Goal: Register for event/course

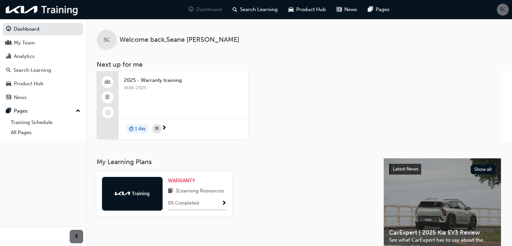
click at [154, 81] on span "2025 - Warranty training" at bounding box center [183, 80] width 119 height 8
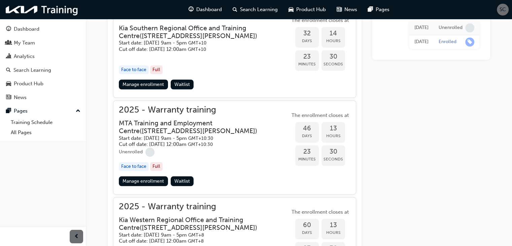
scroll to position [635, 0]
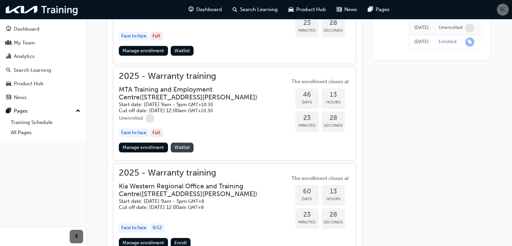
click at [183, 145] on span "Waitlist" at bounding box center [181, 148] width 15 height 6
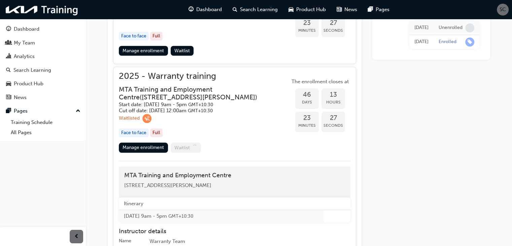
scroll to position [649, 0]
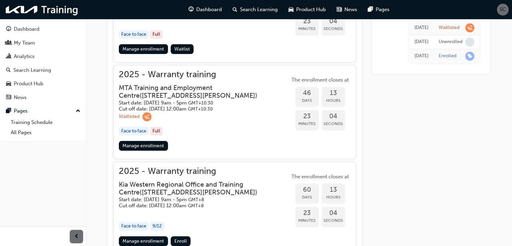
scroll to position [635, 0]
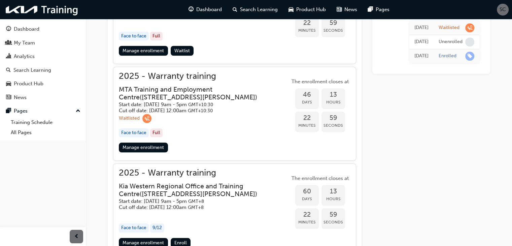
click at [157, 129] on div "Full" at bounding box center [156, 132] width 12 height 9
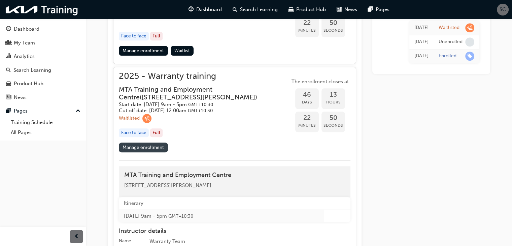
click at [154, 144] on link "Manage enrollment" at bounding box center [143, 147] width 49 height 10
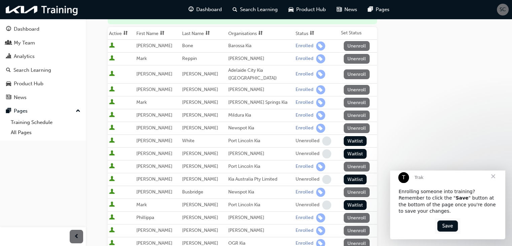
scroll to position [101, 0]
